Goal: Task Accomplishment & Management: Use online tool/utility

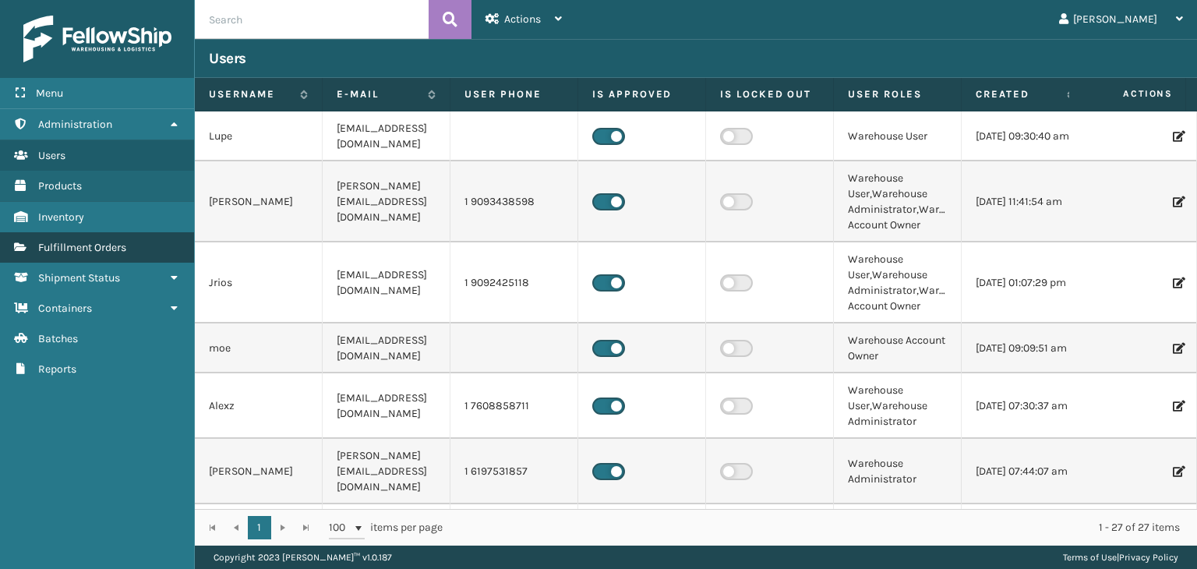
click at [111, 260] on link "Fulfillment Orders" at bounding box center [97, 247] width 194 height 30
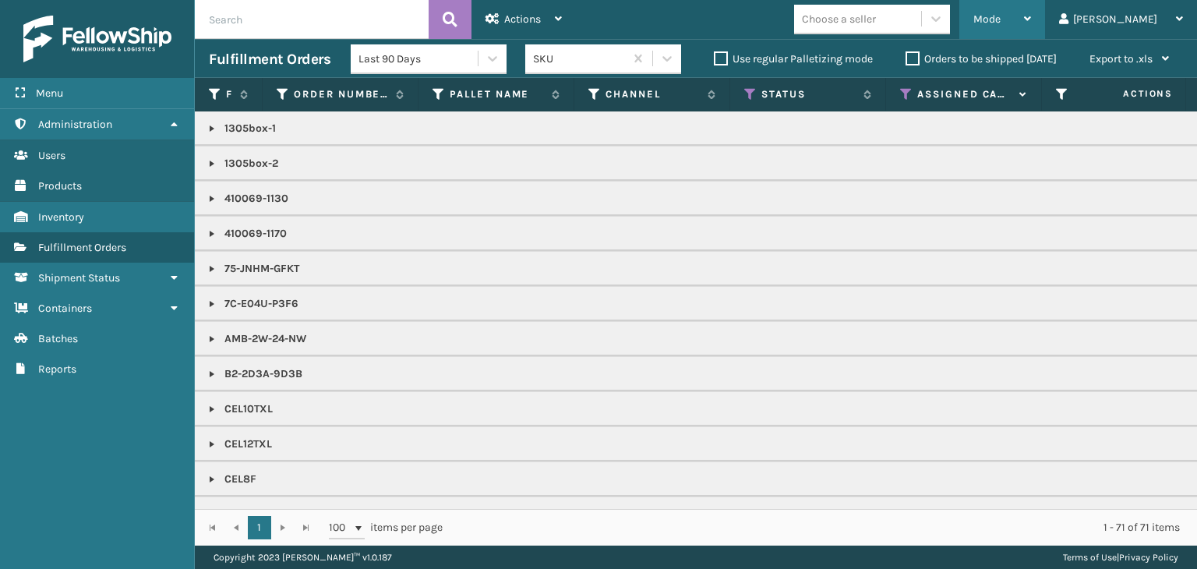
click at [1001, 12] on span "Mode" at bounding box center [986, 18] width 27 height 13
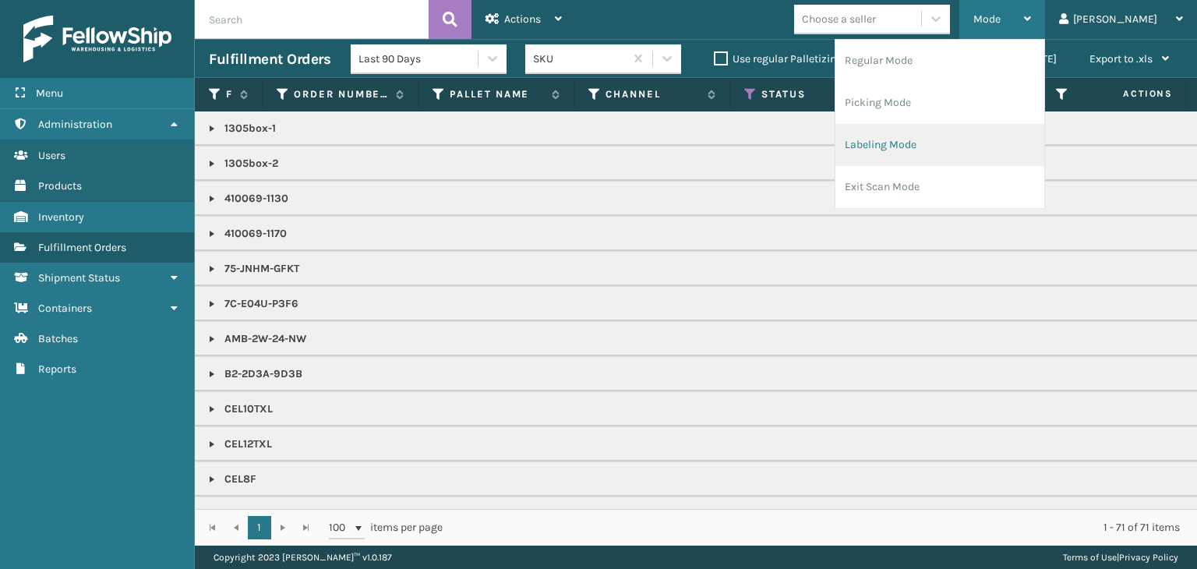
click at [966, 160] on li "Labeling Mode" at bounding box center [939, 145] width 209 height 42
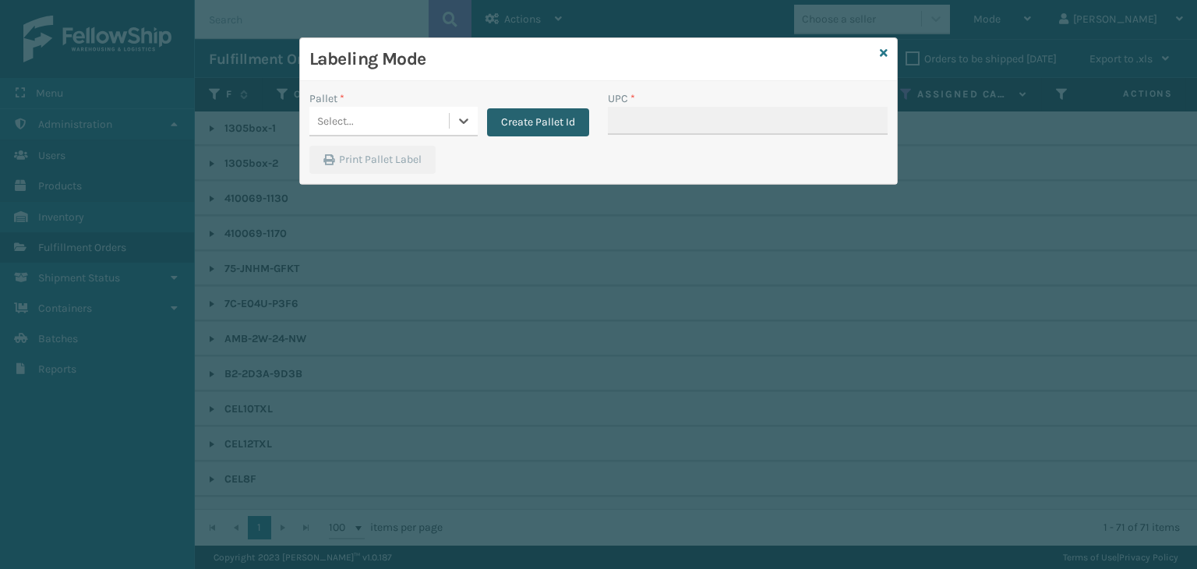
click at [546, 120] on button "Create Pallet Id" at bounding box center [538, 122] width 102 height 28
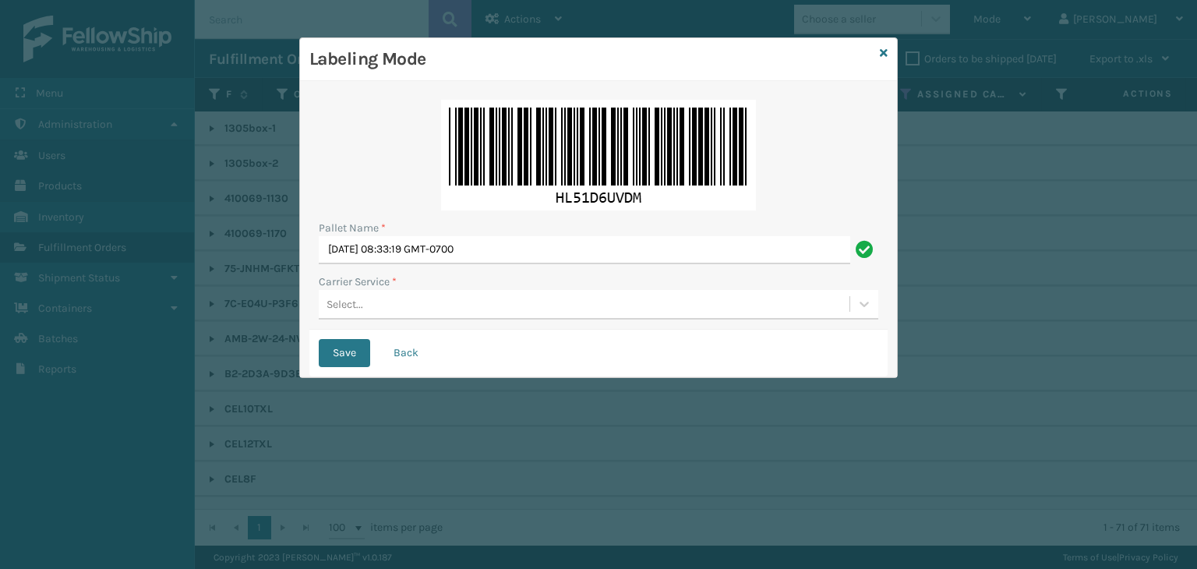
click at [396, 315] on div "Select..." at bounding box center [584, 304] width 531 height 26
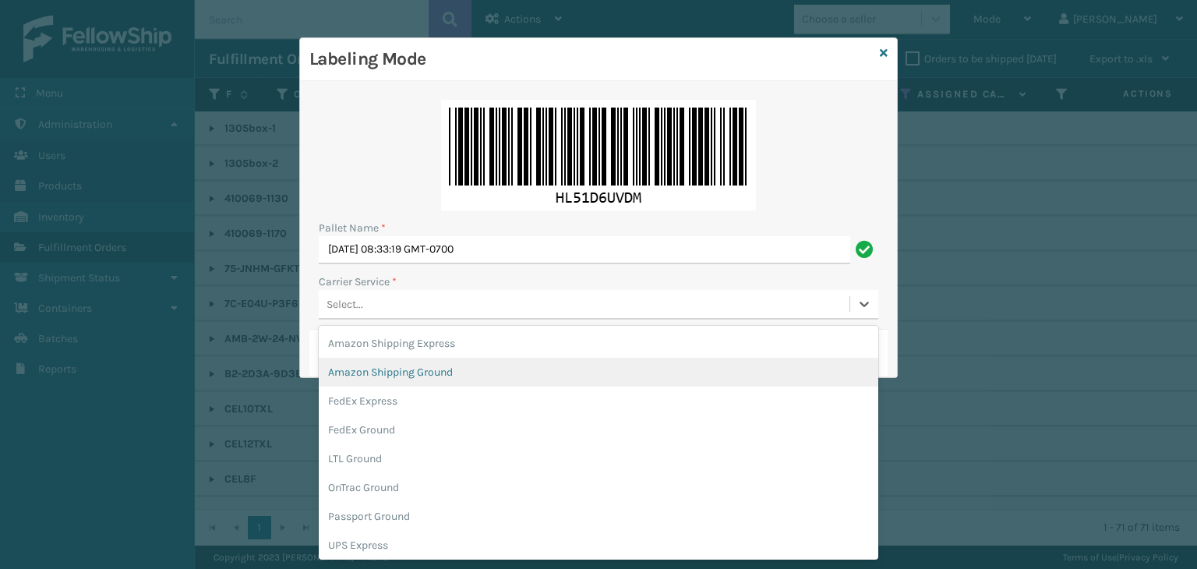
click at [885, 56] on icon at bounding box center [884, 53] width 8 height 11
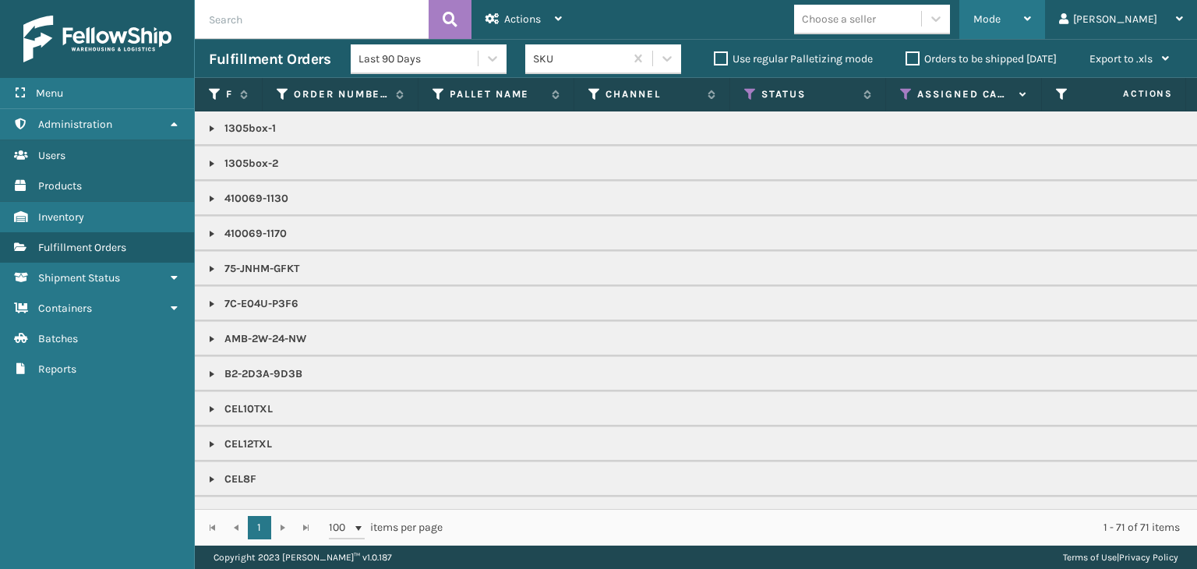
drag, startPoint x: 1054, startPoint y: 25, endPoint x: 1060, endPoint y: 19, distance: 8.3
click at [1001, 23] on span "Mode" at bounding box center [986, 18] width 27 height 13
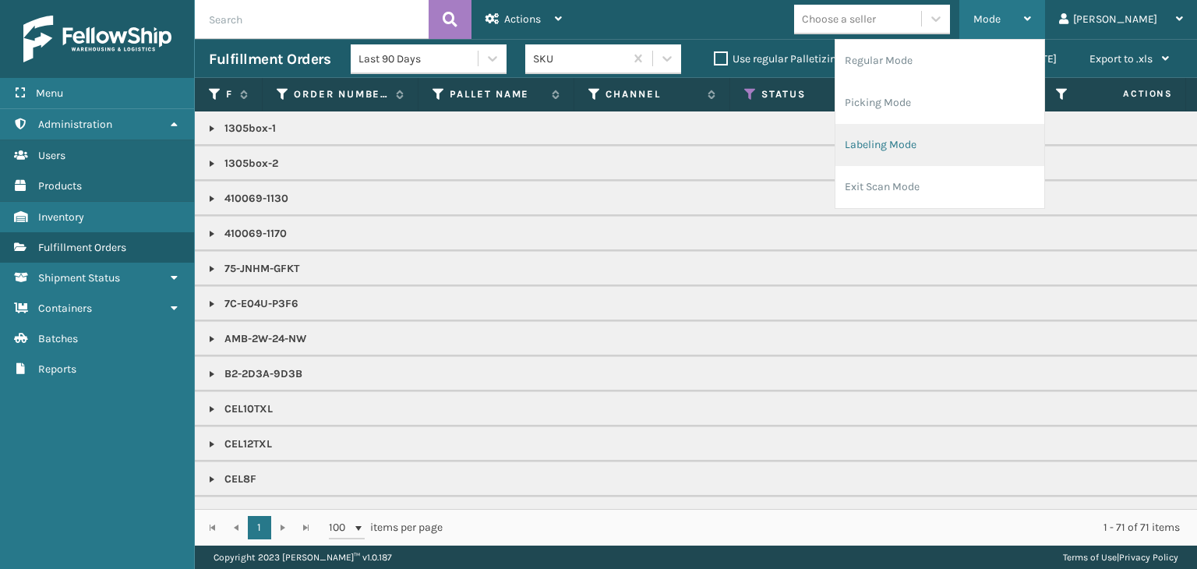
click at [993, 157] on li "Labeling Mode" at bounding box center [939, 145] width 209 height 42
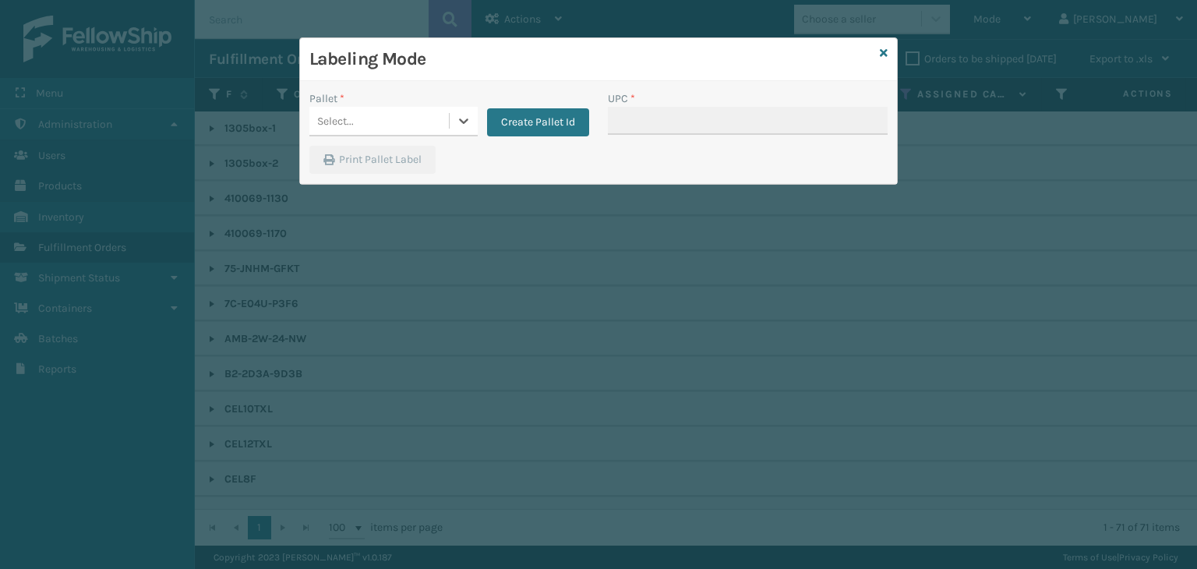
click at [432, 112] on div "Select..." at bounding box center [378, 121] width 139 height 26
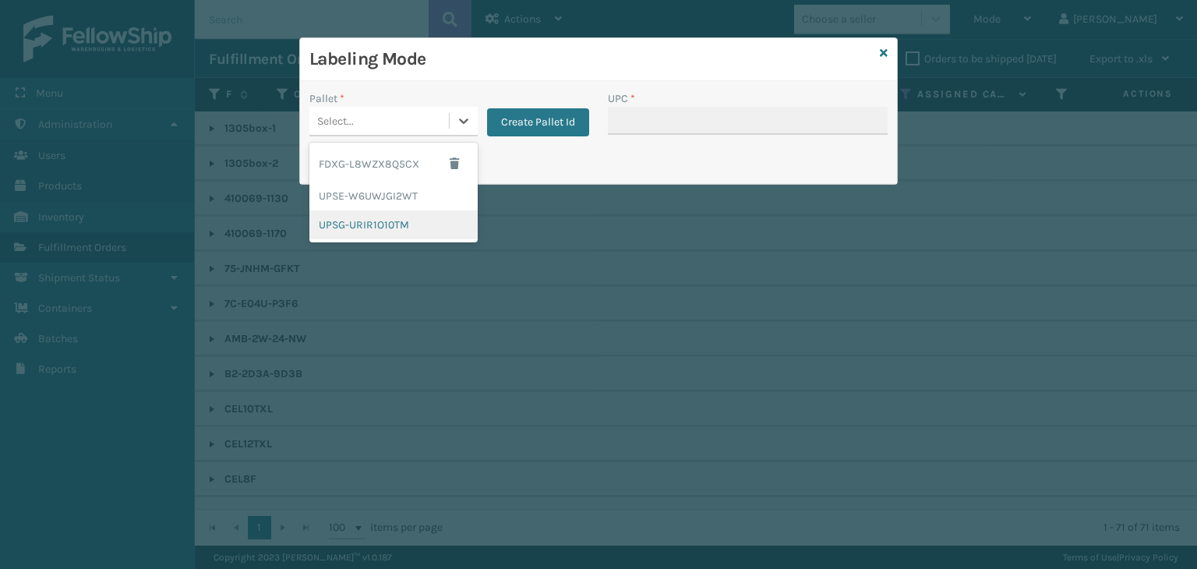
click at [362, 231] on div "UPSG-URIR1O10TM" at bounding box center [393, 224] width 168 height 29
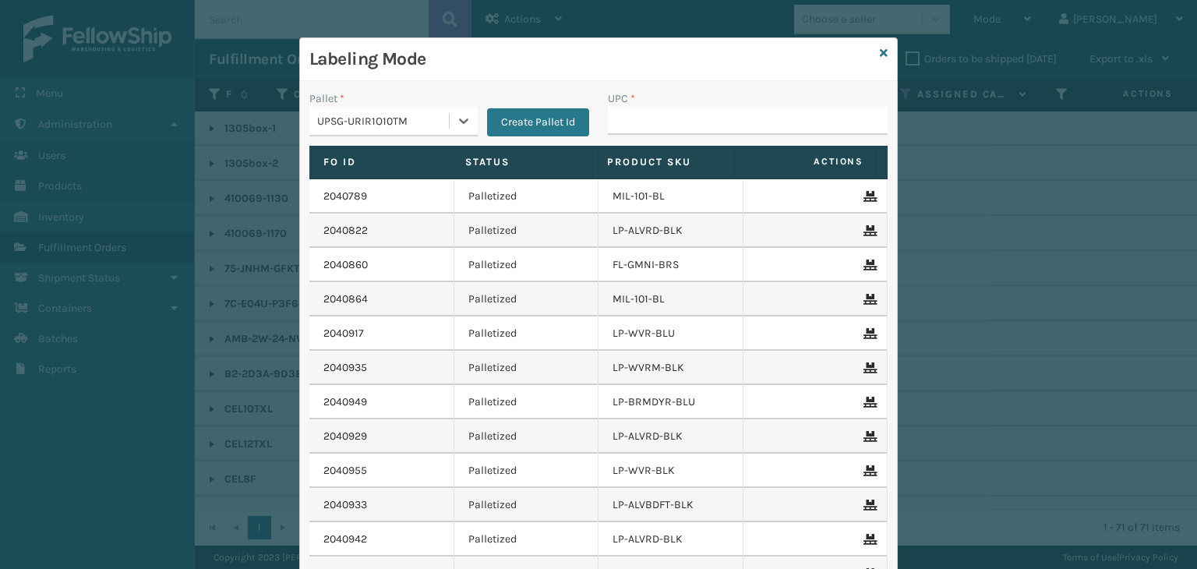
click at [364, 119] on div "UPSG-URIR1O10TM" at bounding box center [383, 121] width 133 height 16
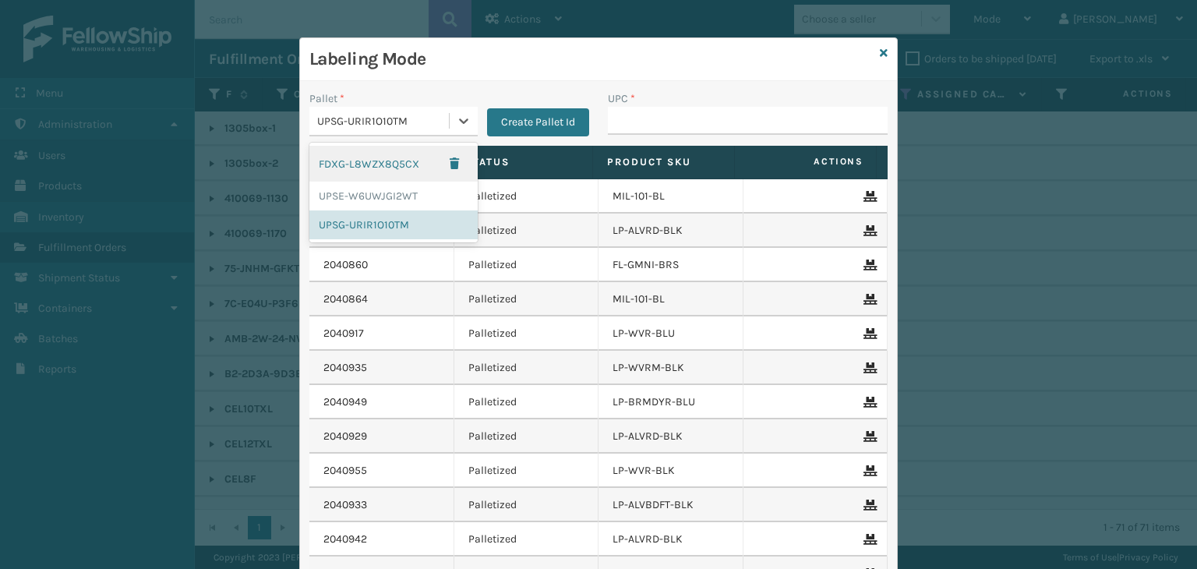
click at [348, 171] on div "FDXG-L8WZX8Q5CX" at bounding box center [393, 164] width 168 height 36
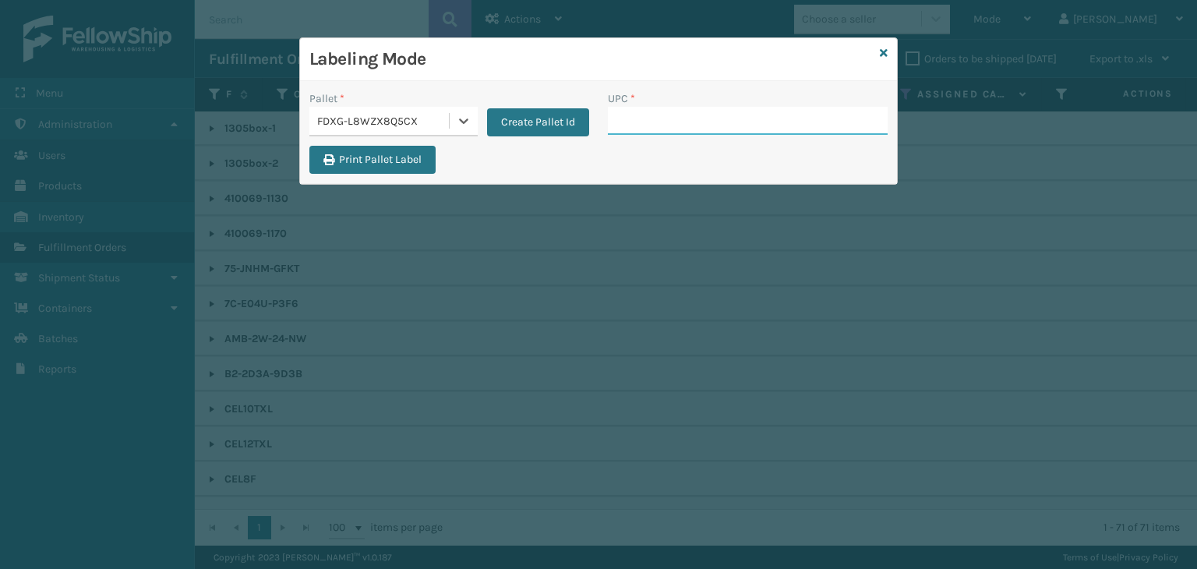
click at [645, 115] on input "UPC *" at bounding box center [748, 121] width 280 height 28
click at [685, 122] on input "UPC *" at bounding box center [748, 121] width 280 height 28
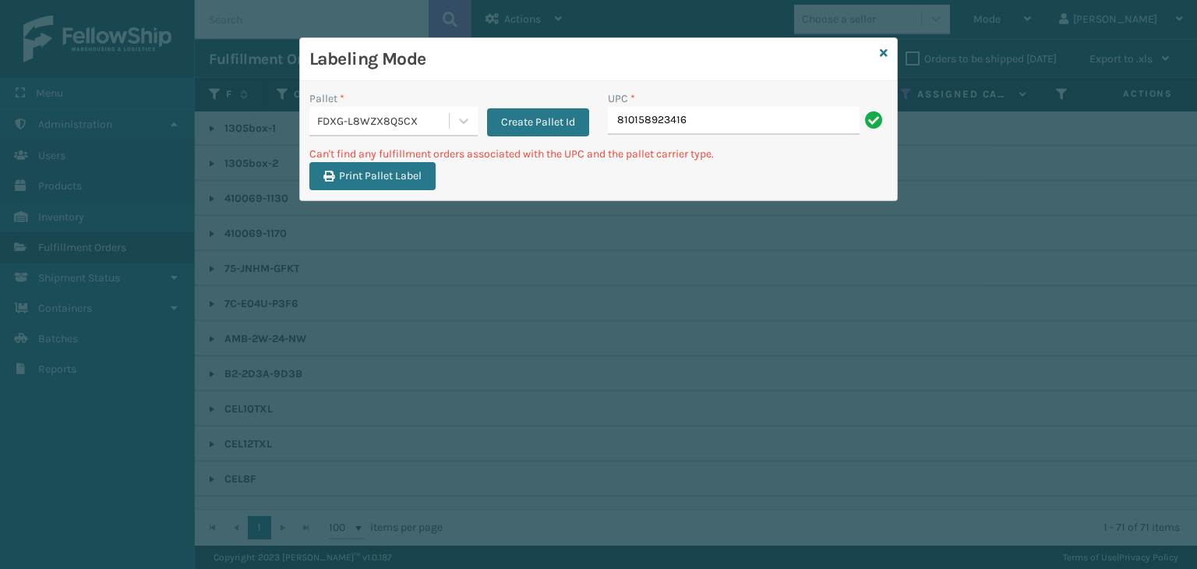
click at [673, 129] on input "810158923416" at bounding box center [734, 121] width 252 height 28
type input "KM-SWD30"
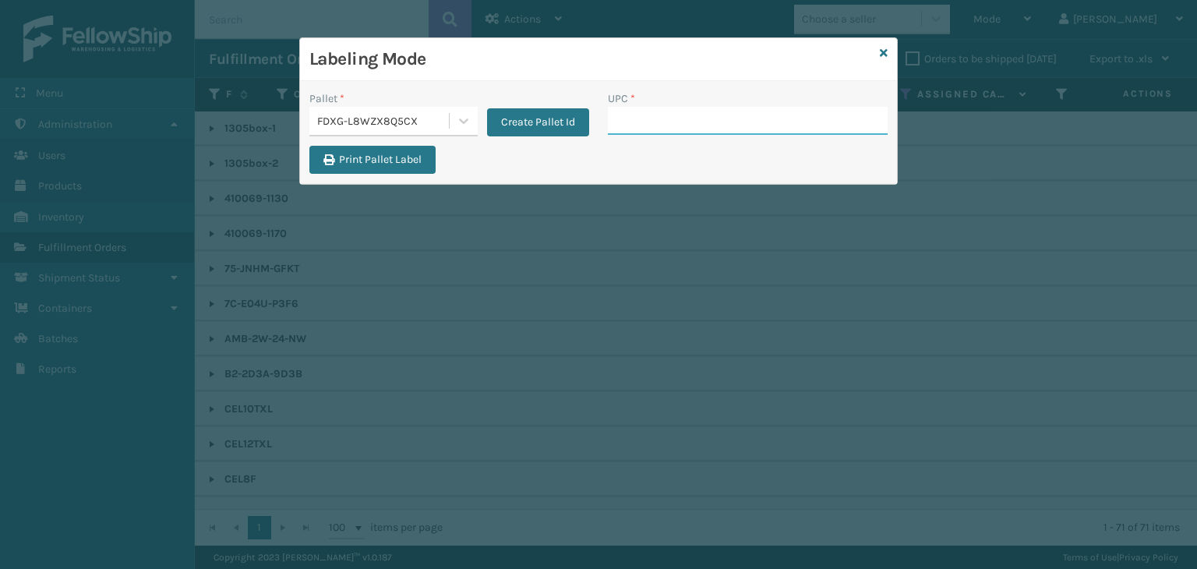
click at [655, 108] on input "UPC *" at bounding box center [748, 121] width 280 height 28
click at [703, 114] on input "UPC *" at bounding box center [748, 121] width 280 height 28
click at [656, 120] on input "UPC *" at bounding box center [748, 121] width 280 height 28
type input "84098"
type input "8409851"
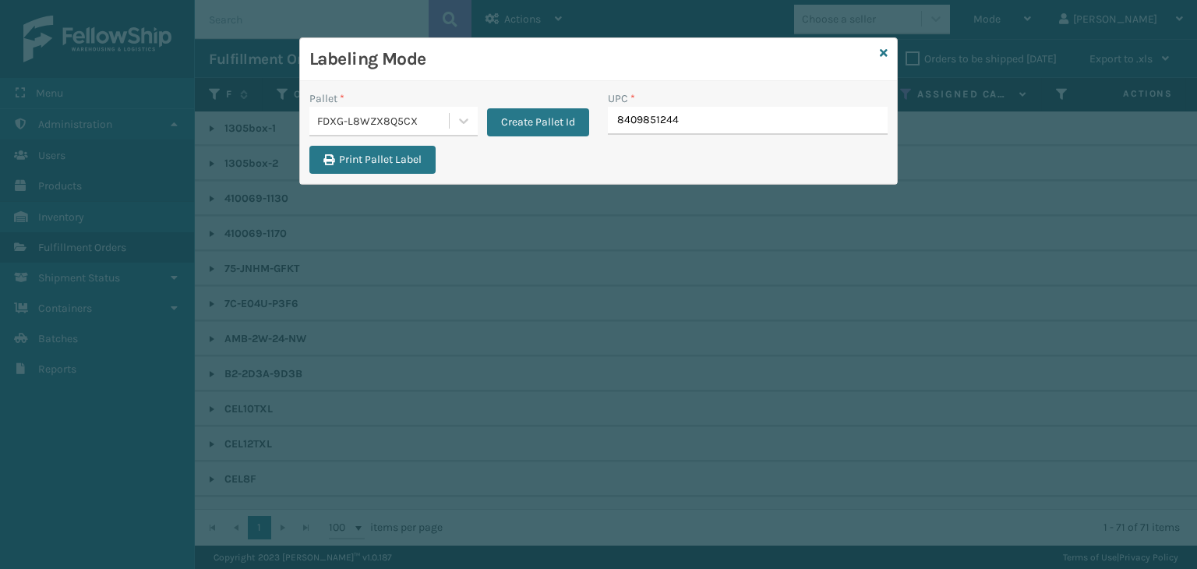
type input "84098512440"
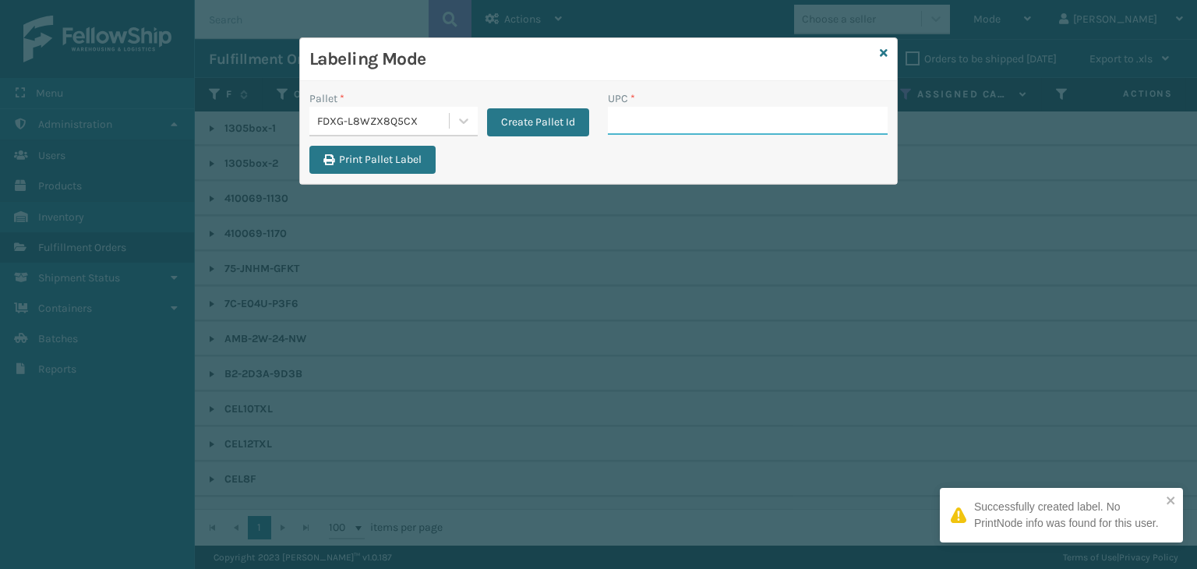
click at [643, 110] on input "UPC *" at bounding box center [748, 121] width 280 height 28
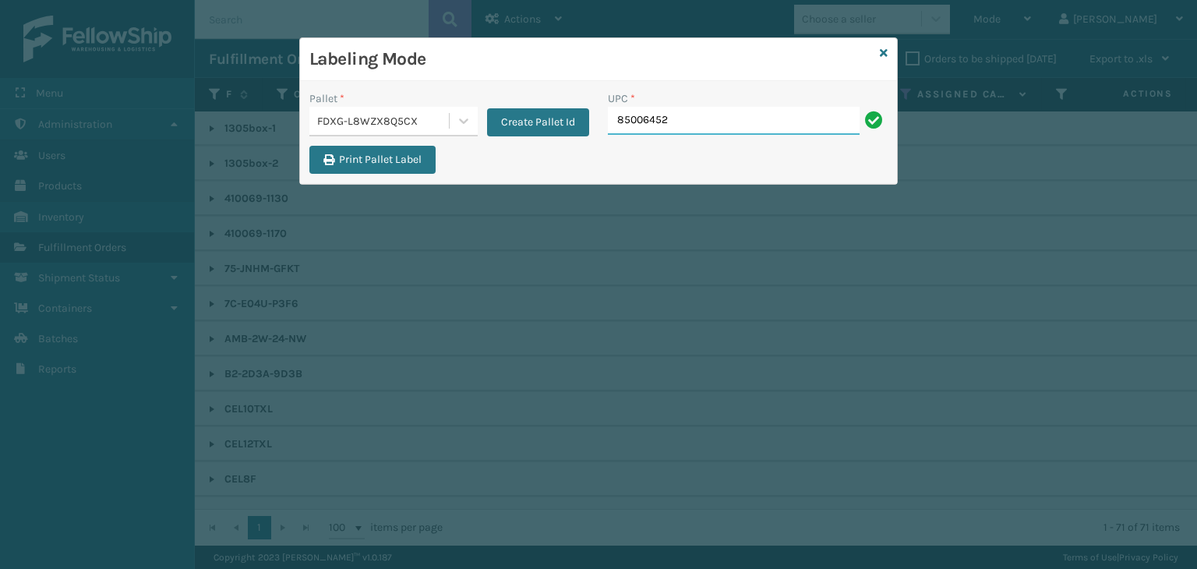
type input "850064526"
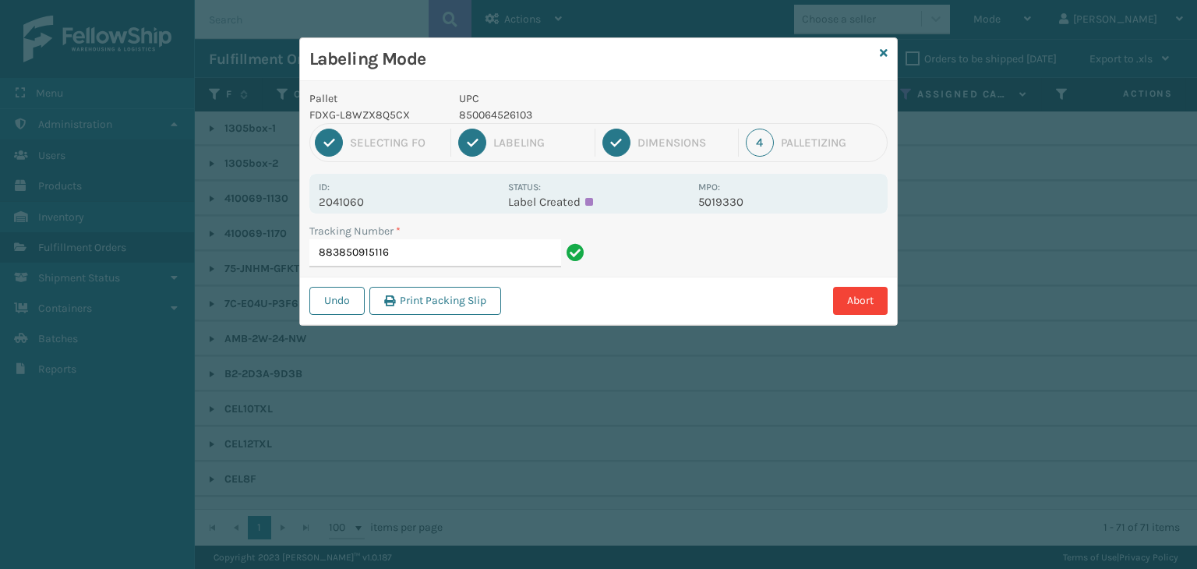
click at [528, 115] on p "850064526103" at bounding box center [574, 115] width 230 height 16
copy p "850064526103"
click at [474, 255] on input "883850915116" at bounding box center [435, 253] width 252 height 28
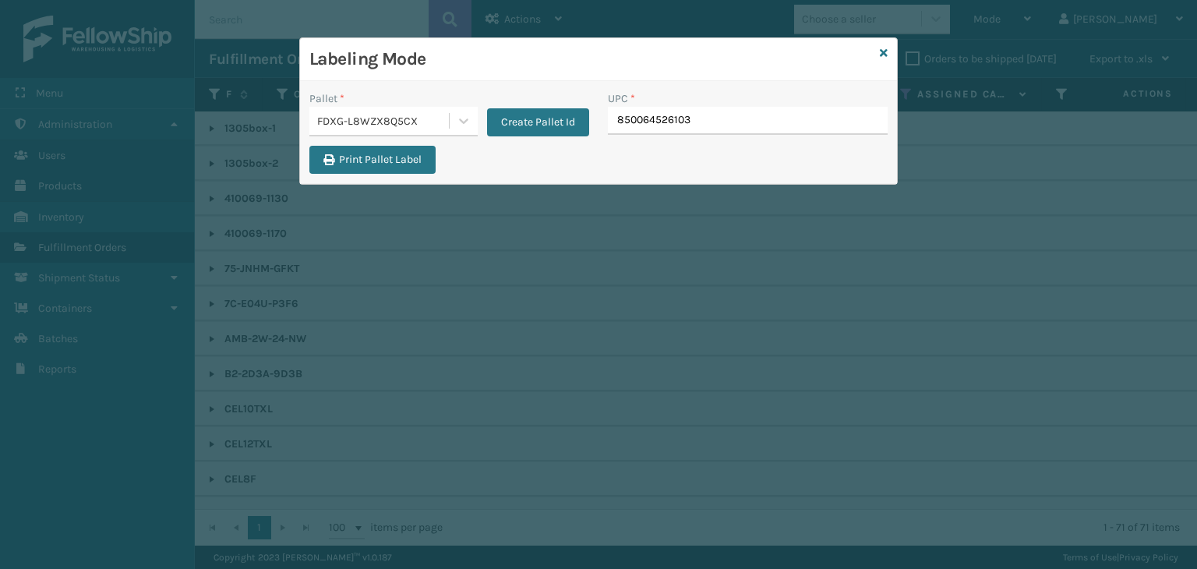
type input "850064526103"
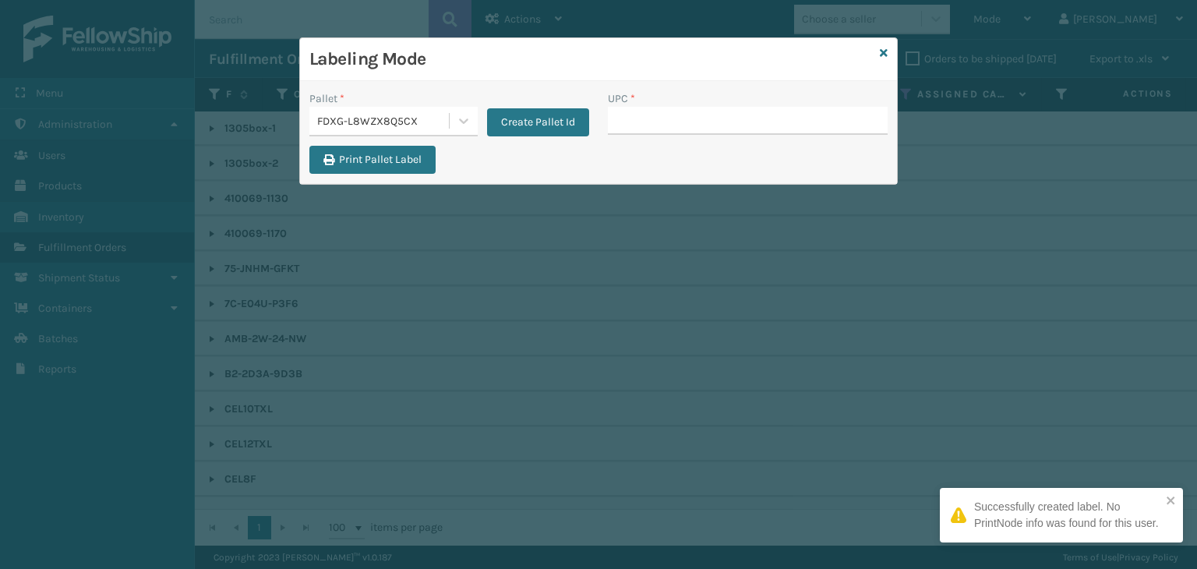
type input "850064526103"
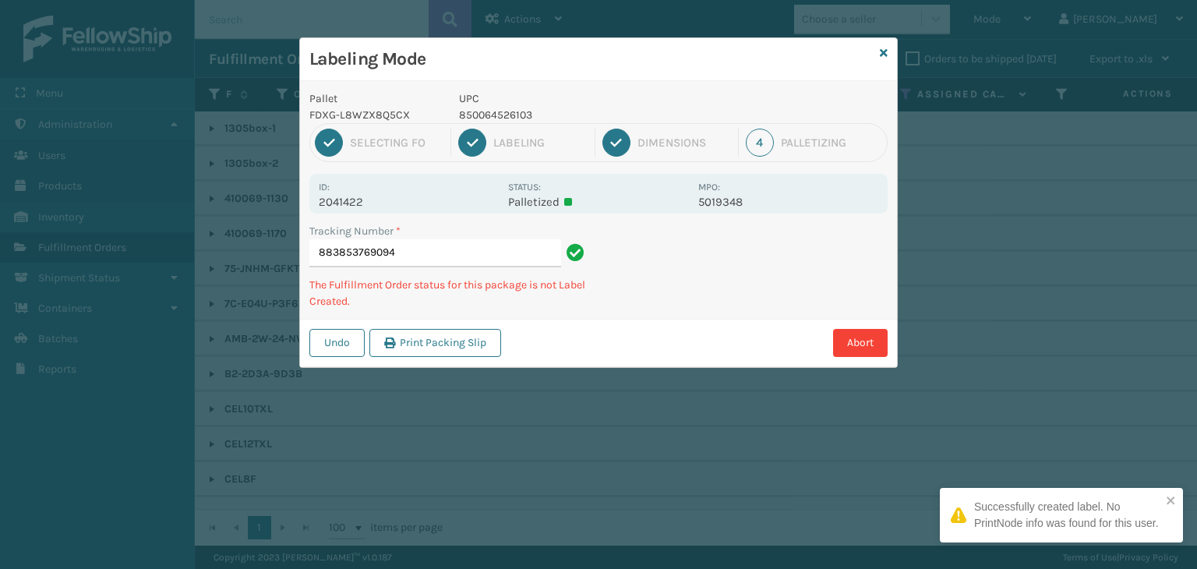
type input "883853769094850064526103"
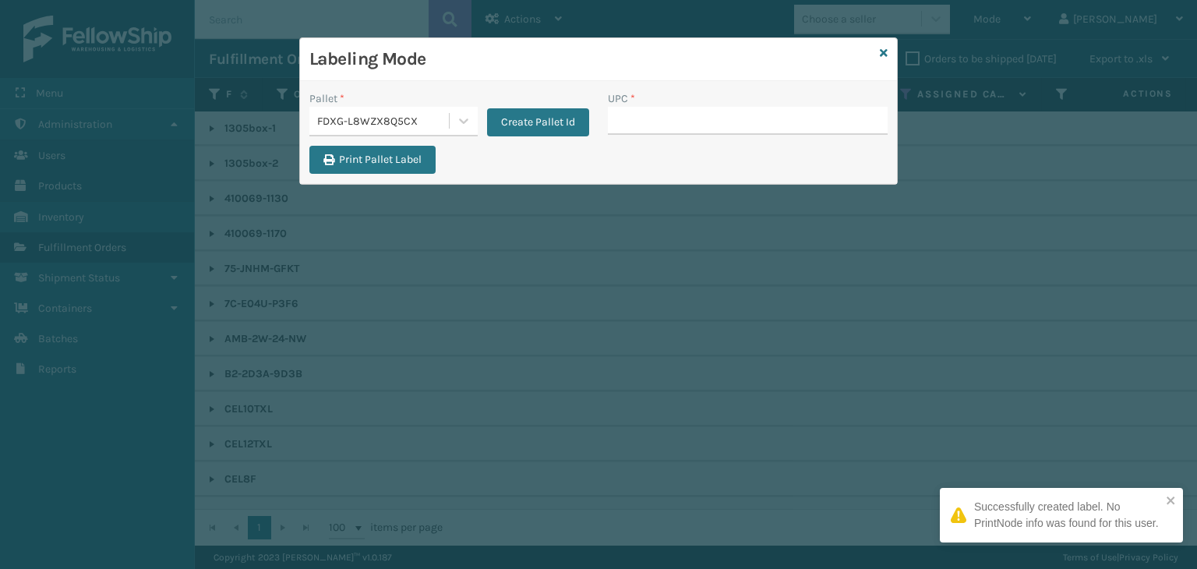
type input "850064526103"
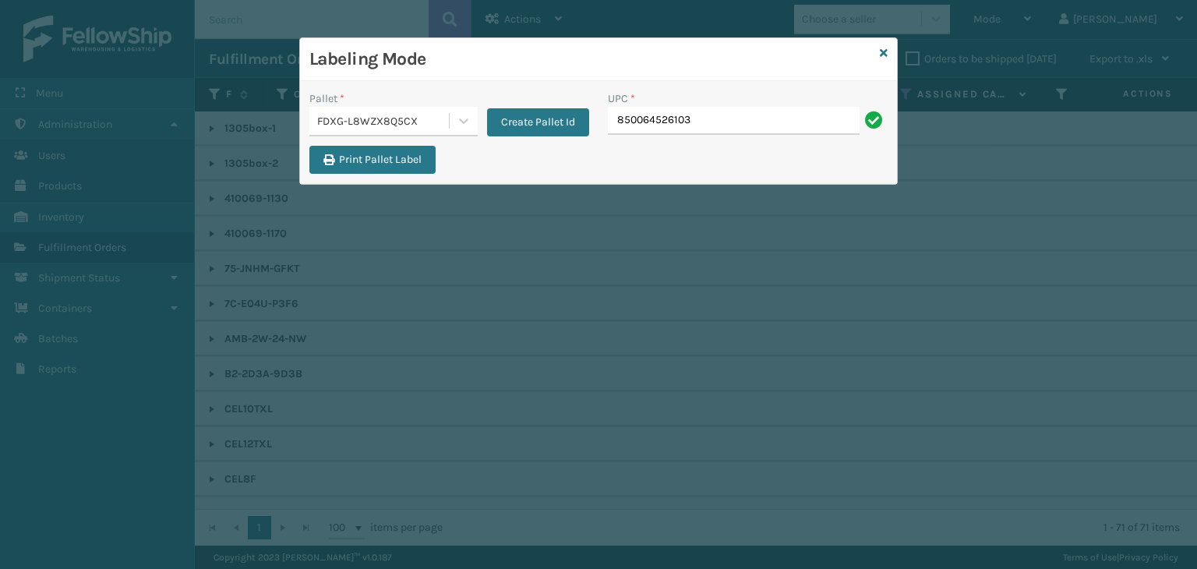
type input "850064526103"
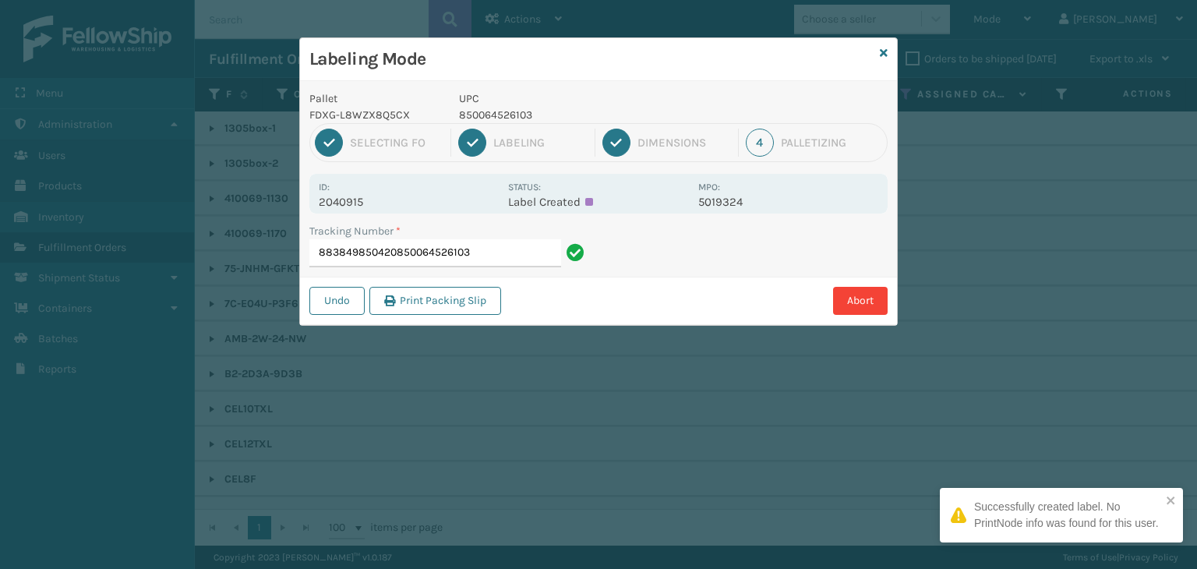
type input "883849850420850064526103"
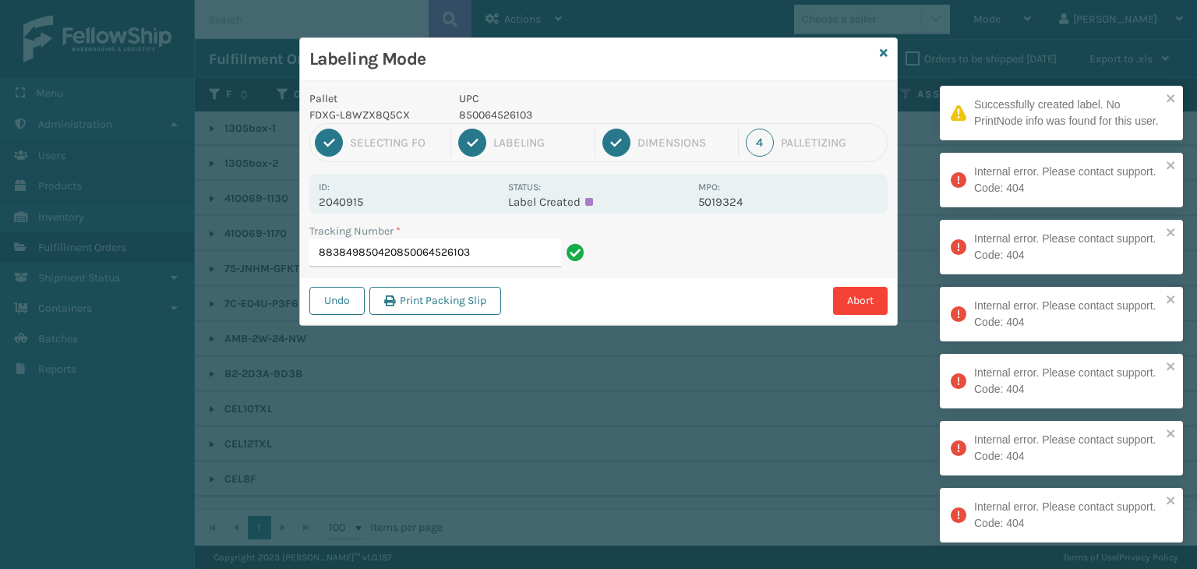
click at [475, 247] on input "883849850420850064526103" at bounding box center [435, 253] width 252 height 28
click at [487, 213] on div "Pallet FDXG-L8WZX8Q5CX UPC 850064526103 1 Selecting FO 2 Labeling 3 Dimensions …" at bounding box center [598, 203] width 597 height 244
click at [475, 253] on input "883849850420850064526103" at bounding box center [435, 253] width 252 height 28
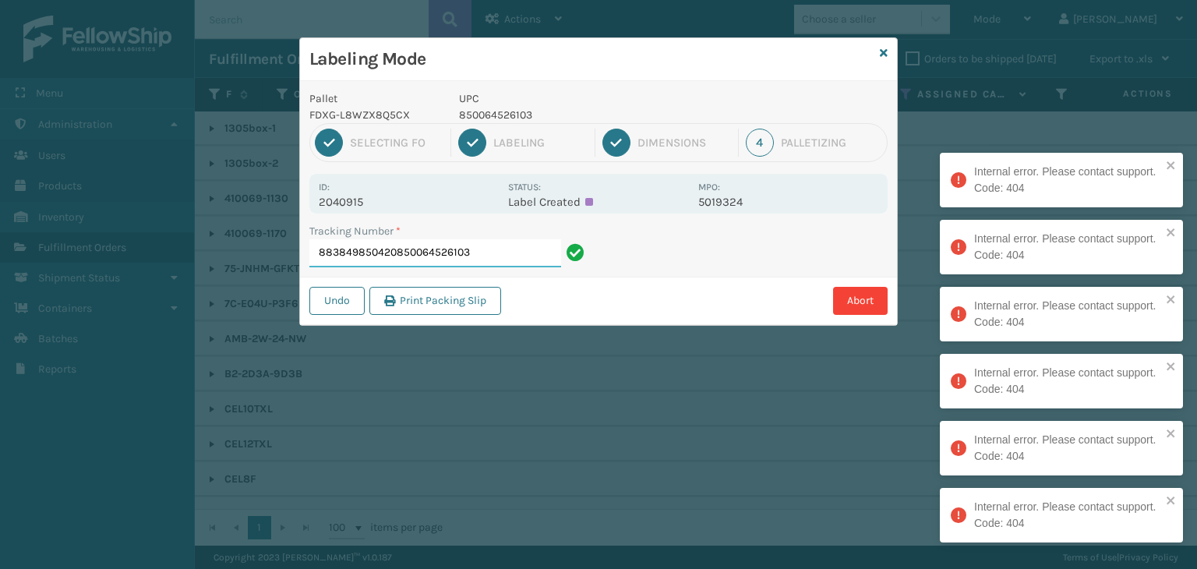
click at [475, 253] on input "883849850420850064526103" at bounding box center [435, 253] width 252 height 28
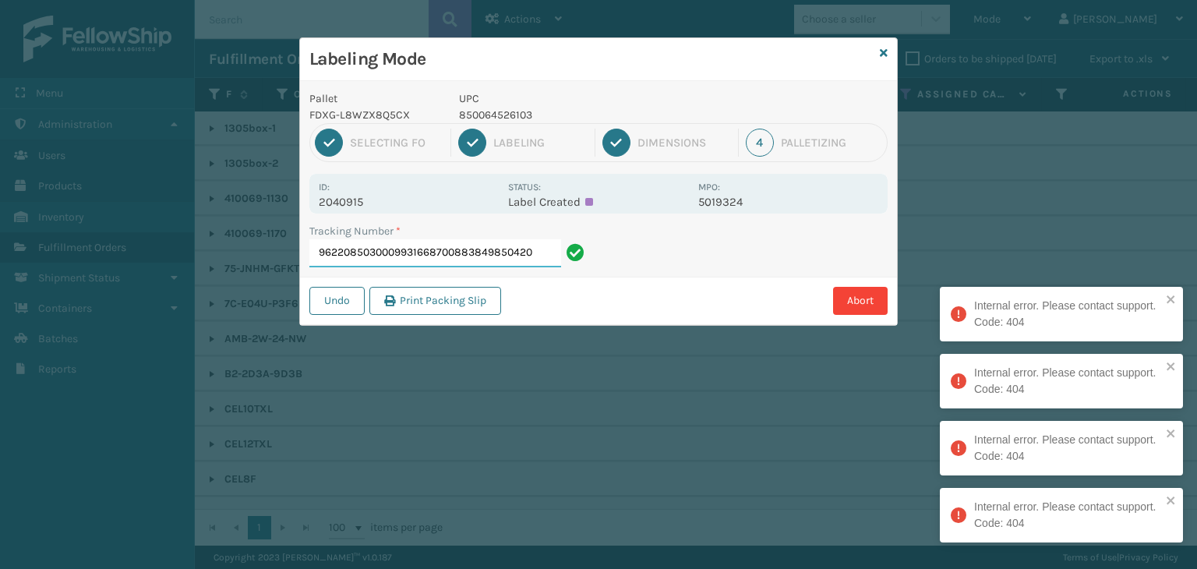
type input "9622085030009931668700883849850420"
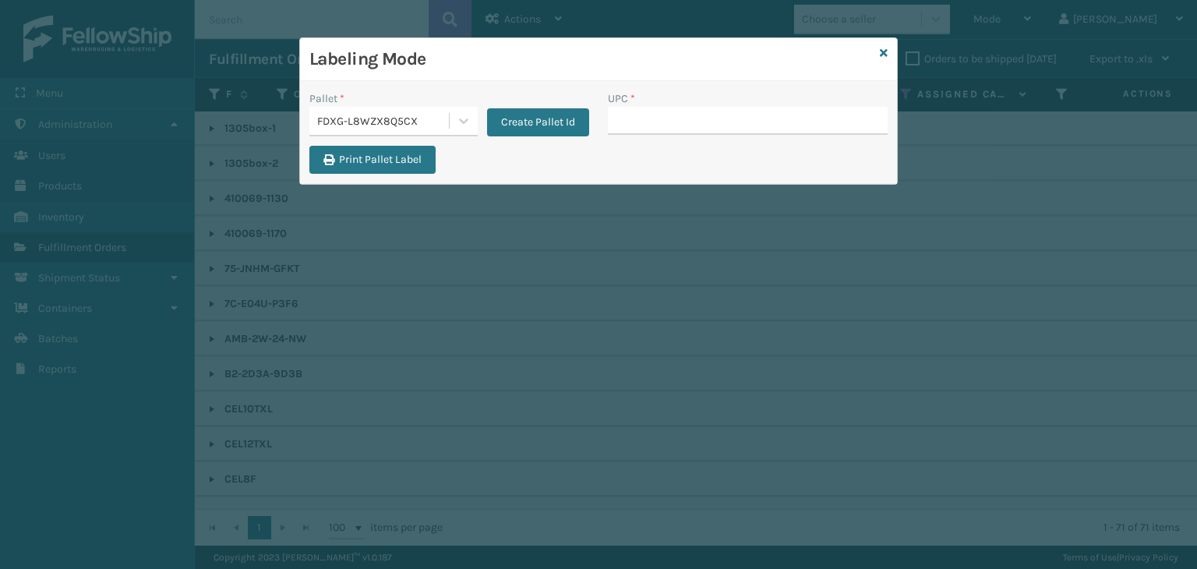
type input "850064526103"
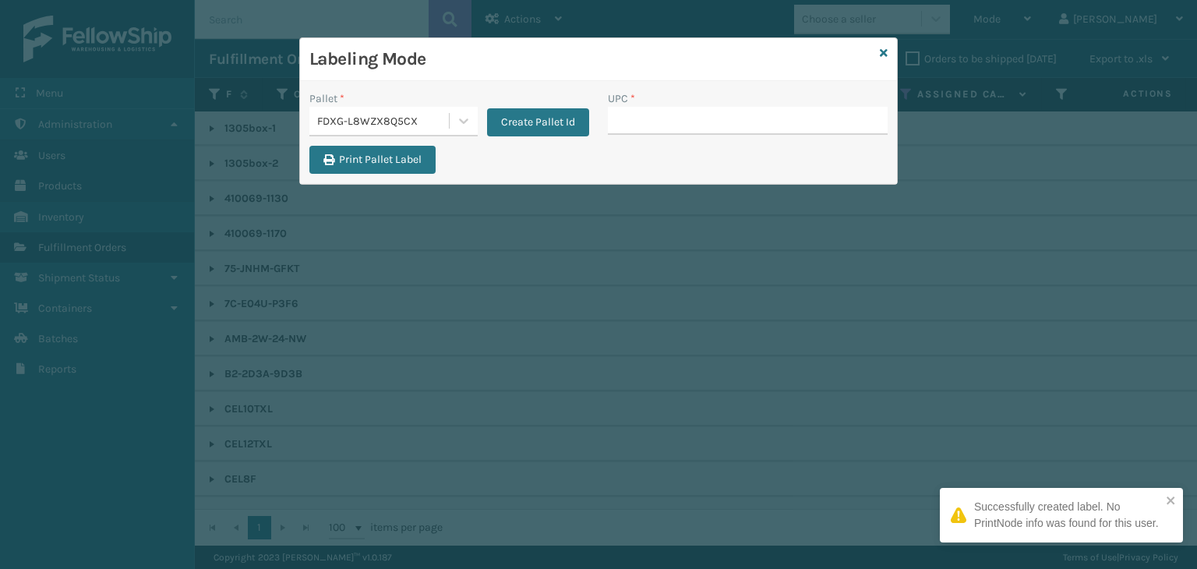
type input "850064526103"
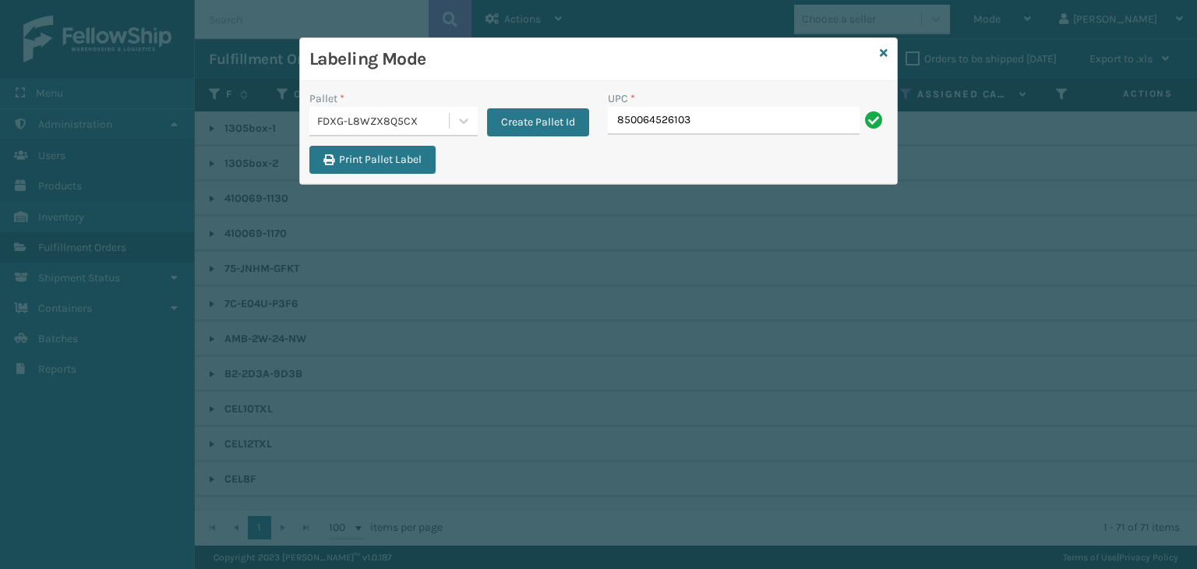
type input "850064526103"
